Goal: Information Seeking & Learning: Learn about a topic

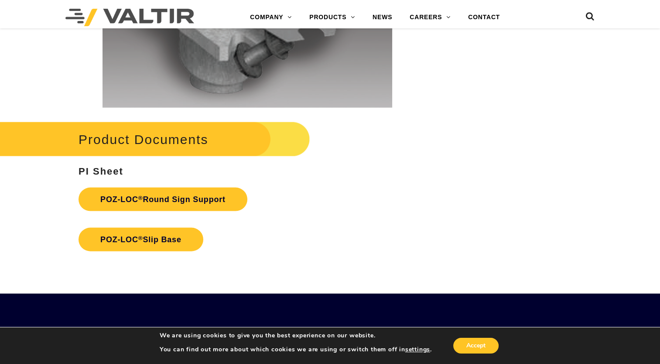
scroll to position [1832, 0]
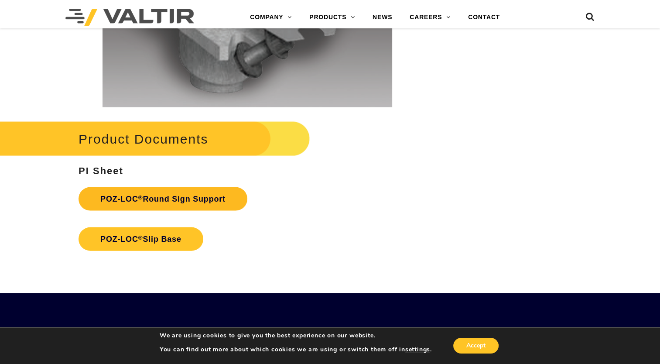
click at [162, 199] on link "POZ-LOC ® Round Sign Support" at bounding box center [163, 199] width 169 height 24
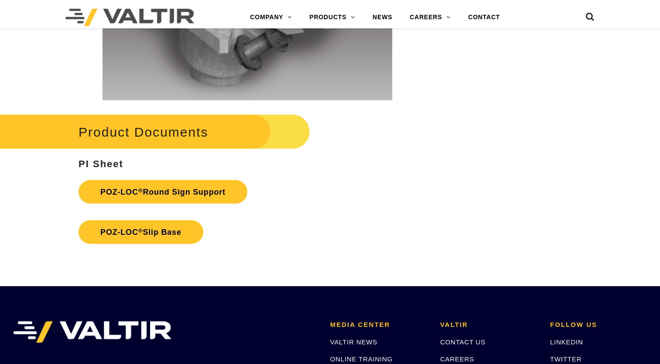
scroll to position [1832, 0]
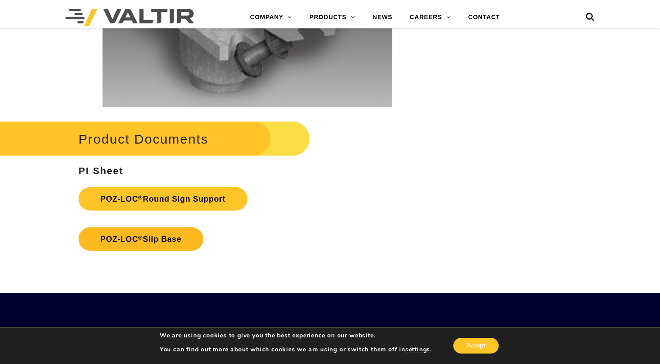
click at [158, 238] on link "POZ-LOC ® Slip Base" at bounding box center [141, 239] width 125 height 24
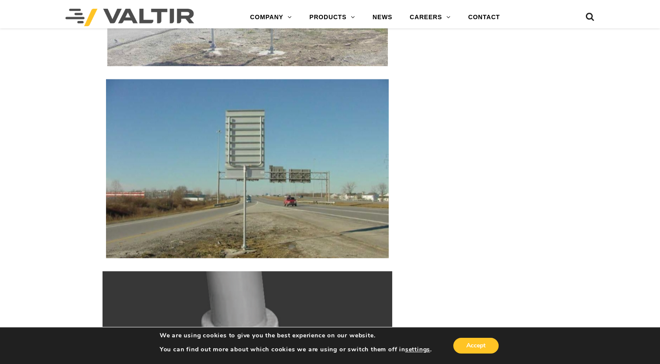
scroll to position [1309, 0]
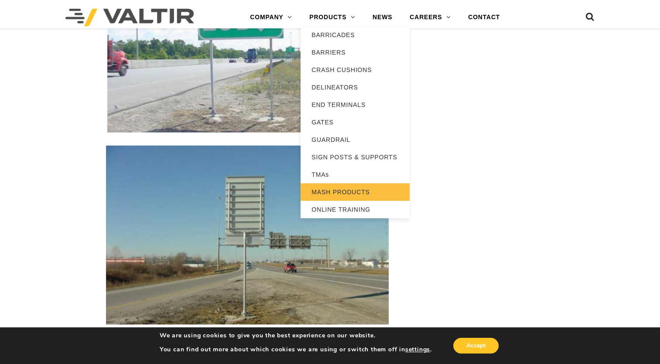
click at [334, 188] on link "MASH PRODUCTS" at bounding box center [355, 191] width 109 height 17
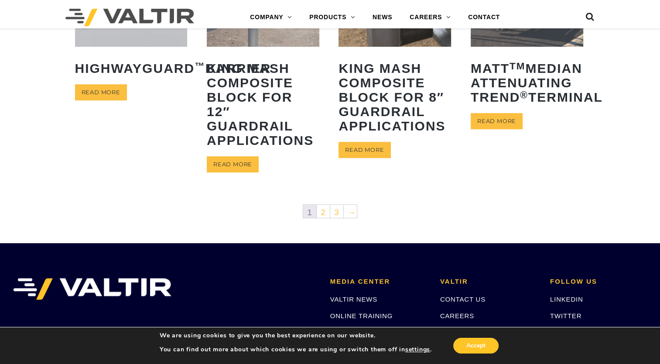
scroll to position [480, 0]
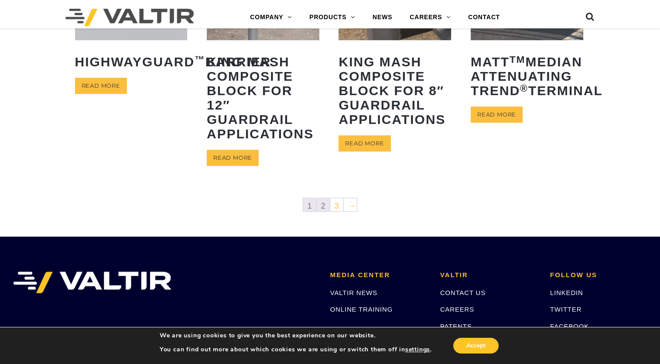
click at [321, 207] on link "2" at bounding box center [323, 204] width 13 height 13
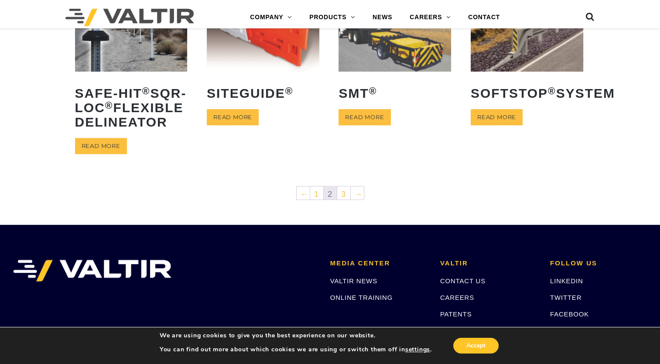
scroll to position [480, 0]
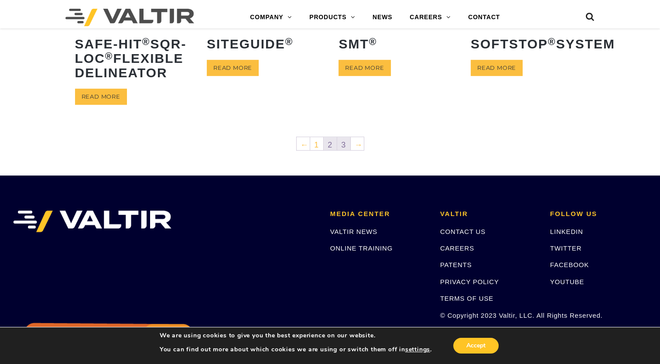
click at [344, 150] on link "3" at bounding box center [343, 143] width 13 height 13
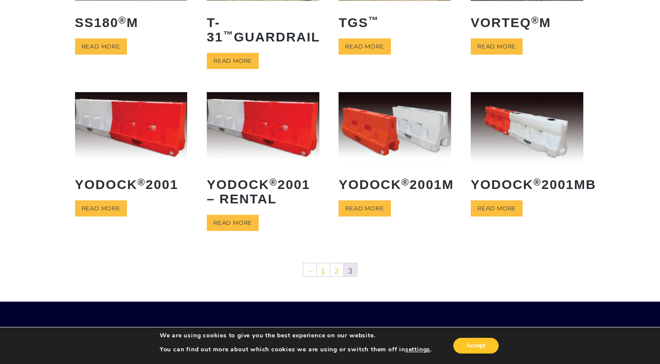
scroll to position [174, 0]
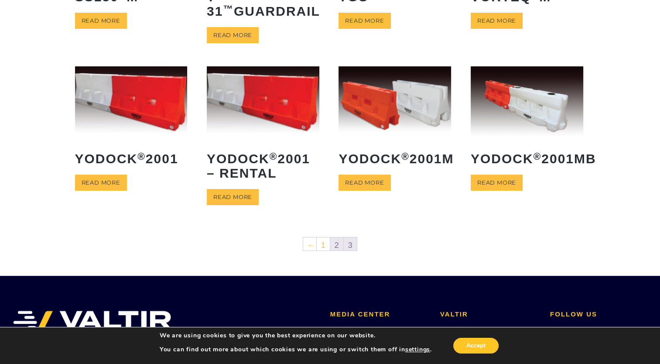
click at [335, 244] on link "2" at bounding box center [336, 243] width 13 height 13
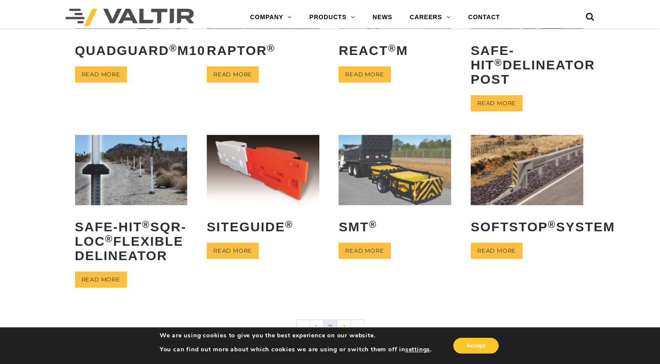
scroll to position [305, 0]
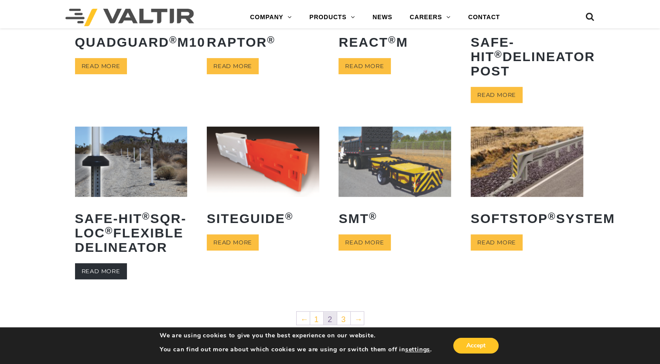
click at [92, 279] on link "Read more" at bounding box center [101, 271] width 52 height 16
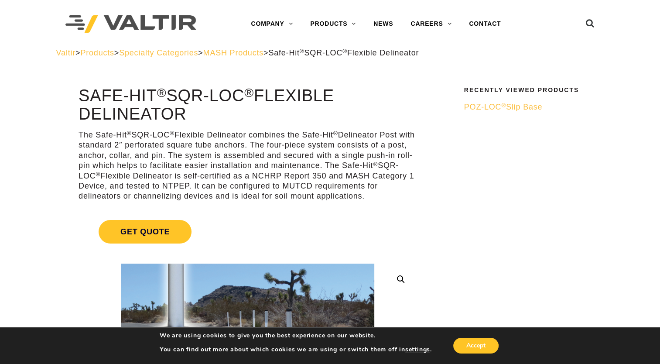
click at [263, 54] on span "MASH Products" at bounding box center [233, 52] width 60 height 9
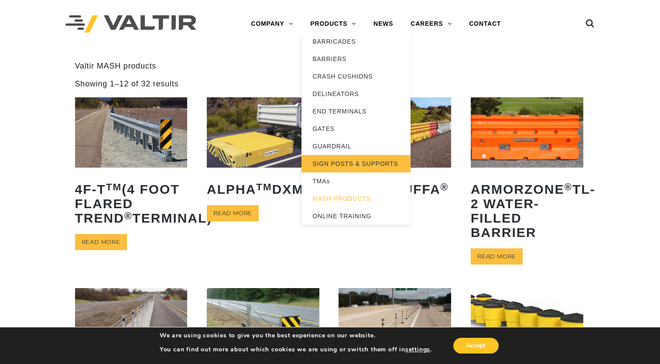
click at [341, 168] on link "SIGN POSTS & SUPPORTS" at bounding box center [355, 163] width 109 height 17
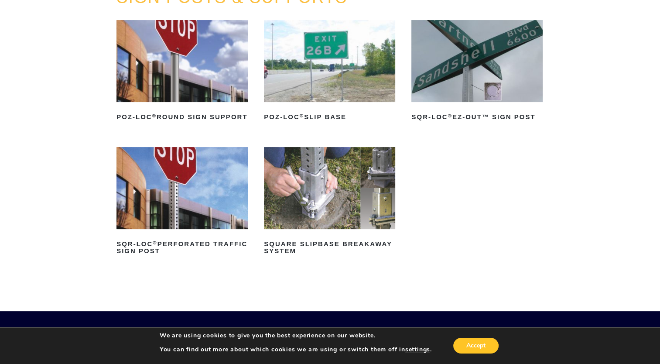
scroll to position [131, 0]
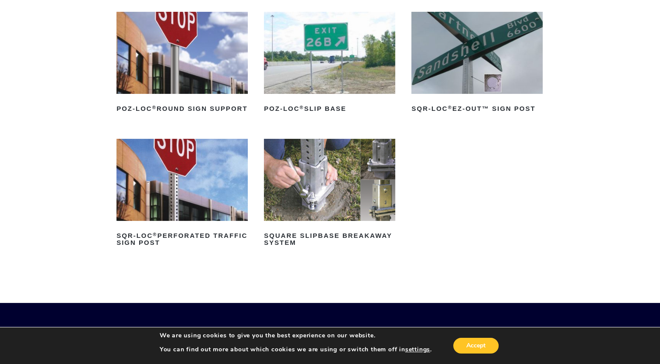
click at [321, 196] on img at bounding box center [329, 180] width 131 height 82
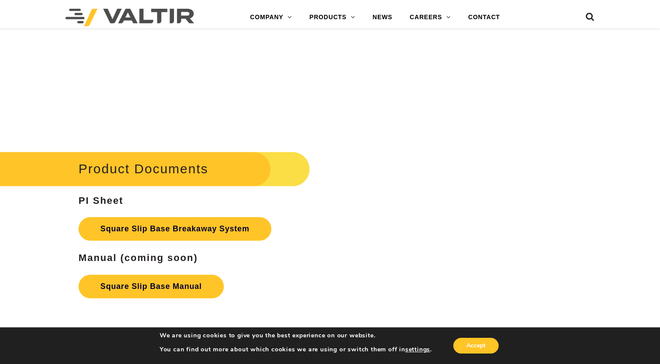
scroll to position [1396, 0]
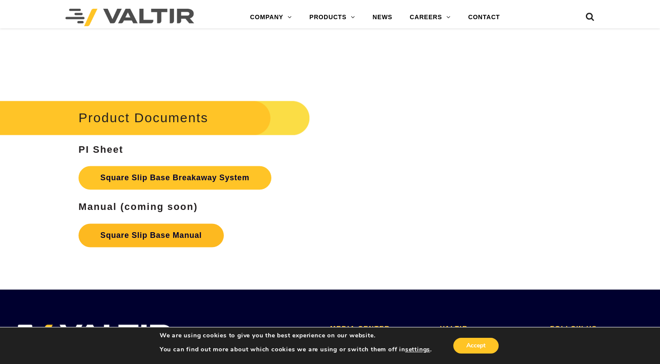
click at [185, 235] on link "Square Slip Base Manual" at bounding box center [151, 235] width 145 height 24
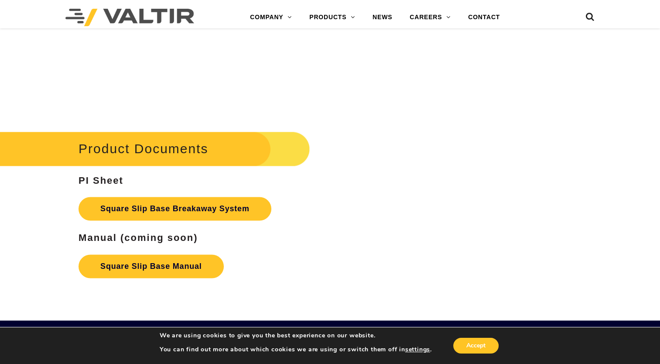
scroll to position [1396, 0]
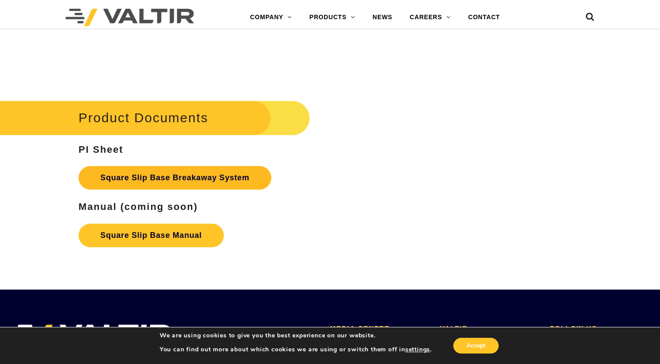
click at [230, 176] on link "Square Slip Base Breakaway System" at bounding box center [175, 178] width 193 height 24
